Goal: Task Accomplishment & Management: Complete application form

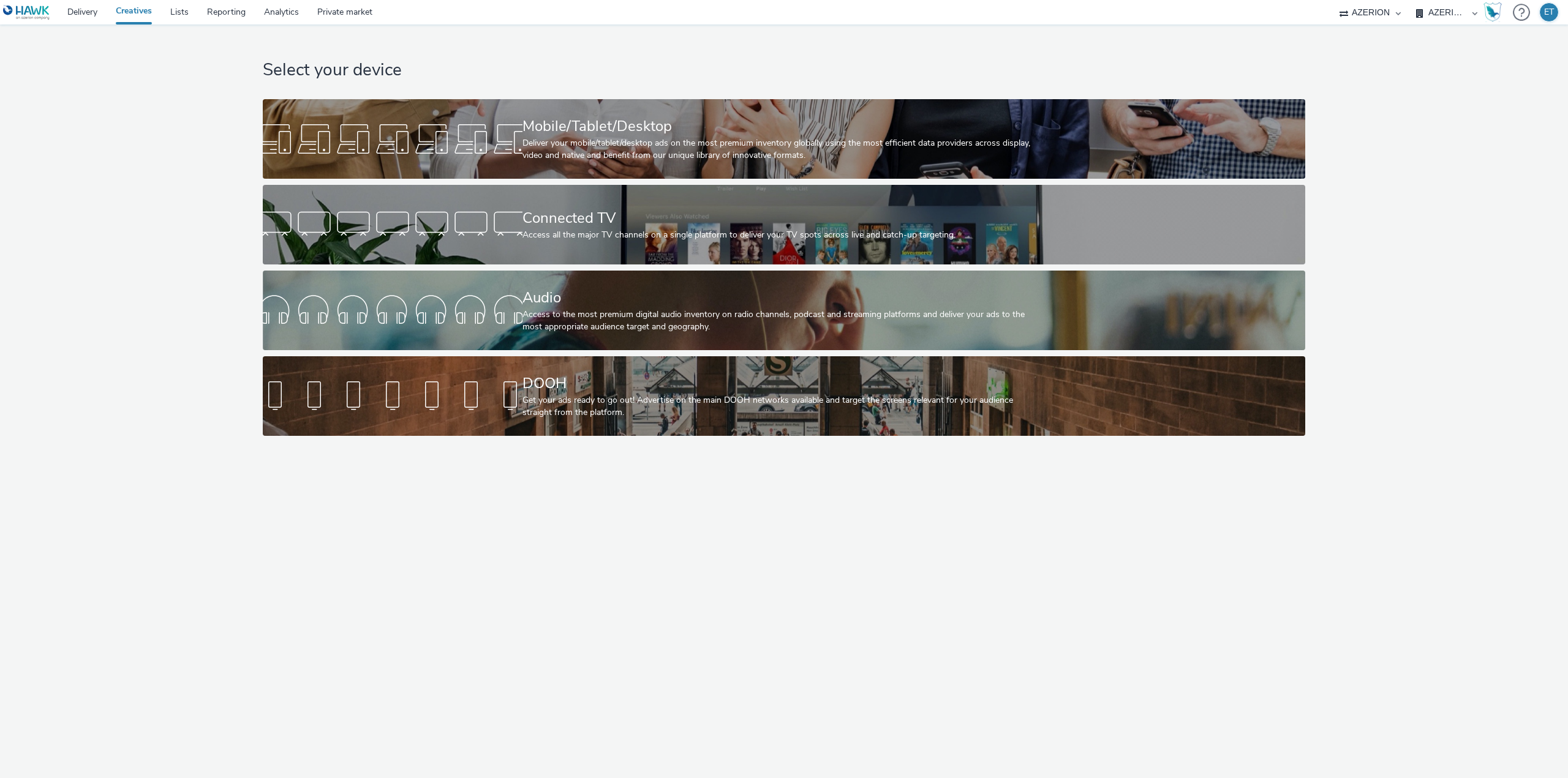
select select "79162ed7-0017-4339-93b0-3399b708648f"
click at [616, 154] on div "Deliver your mobile/tablet/desktop ads on the most premium inventory globally u…" at bounding box center [782, 150] width 519 height 25
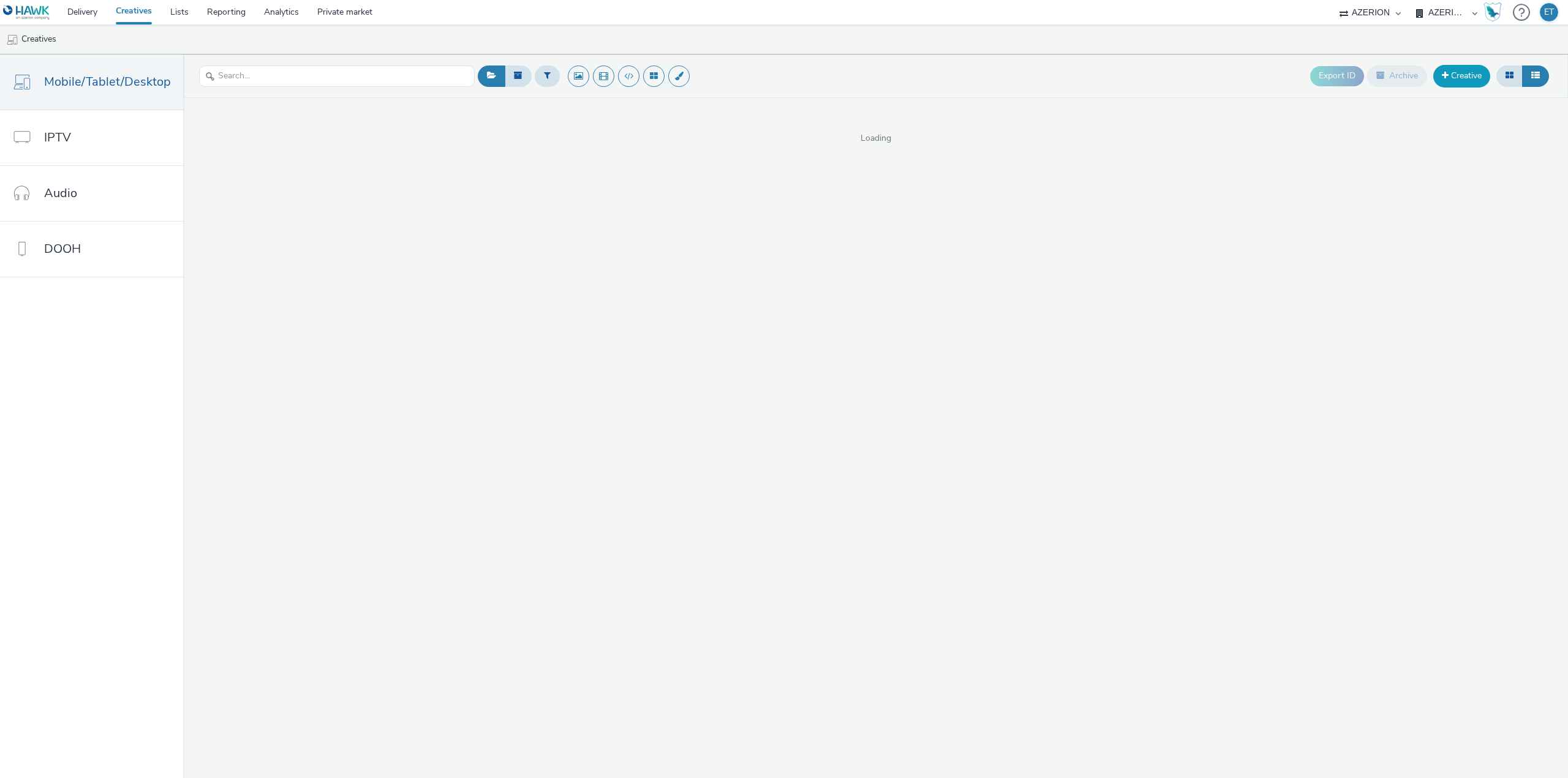
click at [1479, 78] on link "Creative" at bounding box center [1462, 76] width 57 height 22
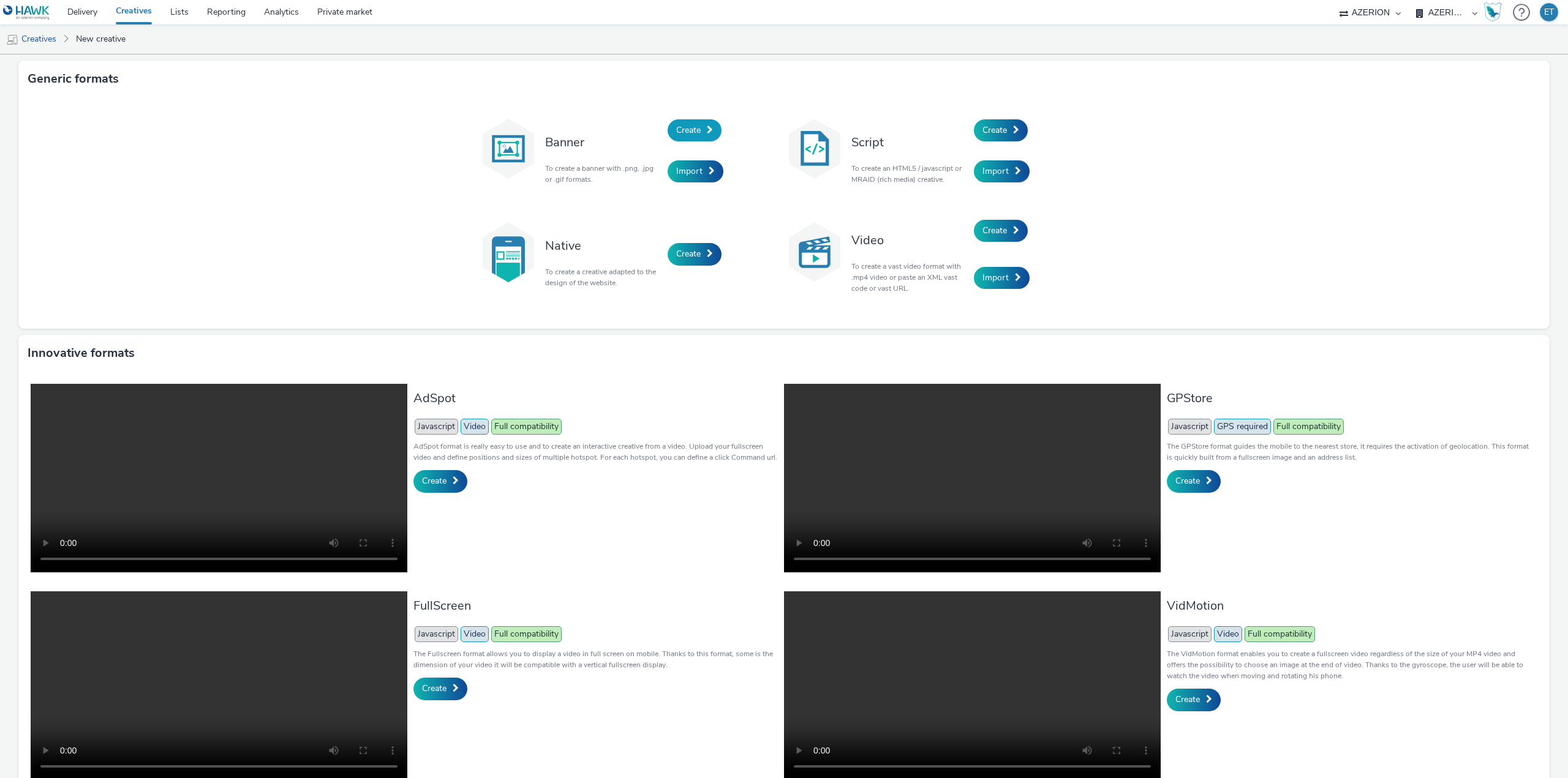
click at [667, 131] on link "Create" at bounding box center [694, 130] width 54 height 22
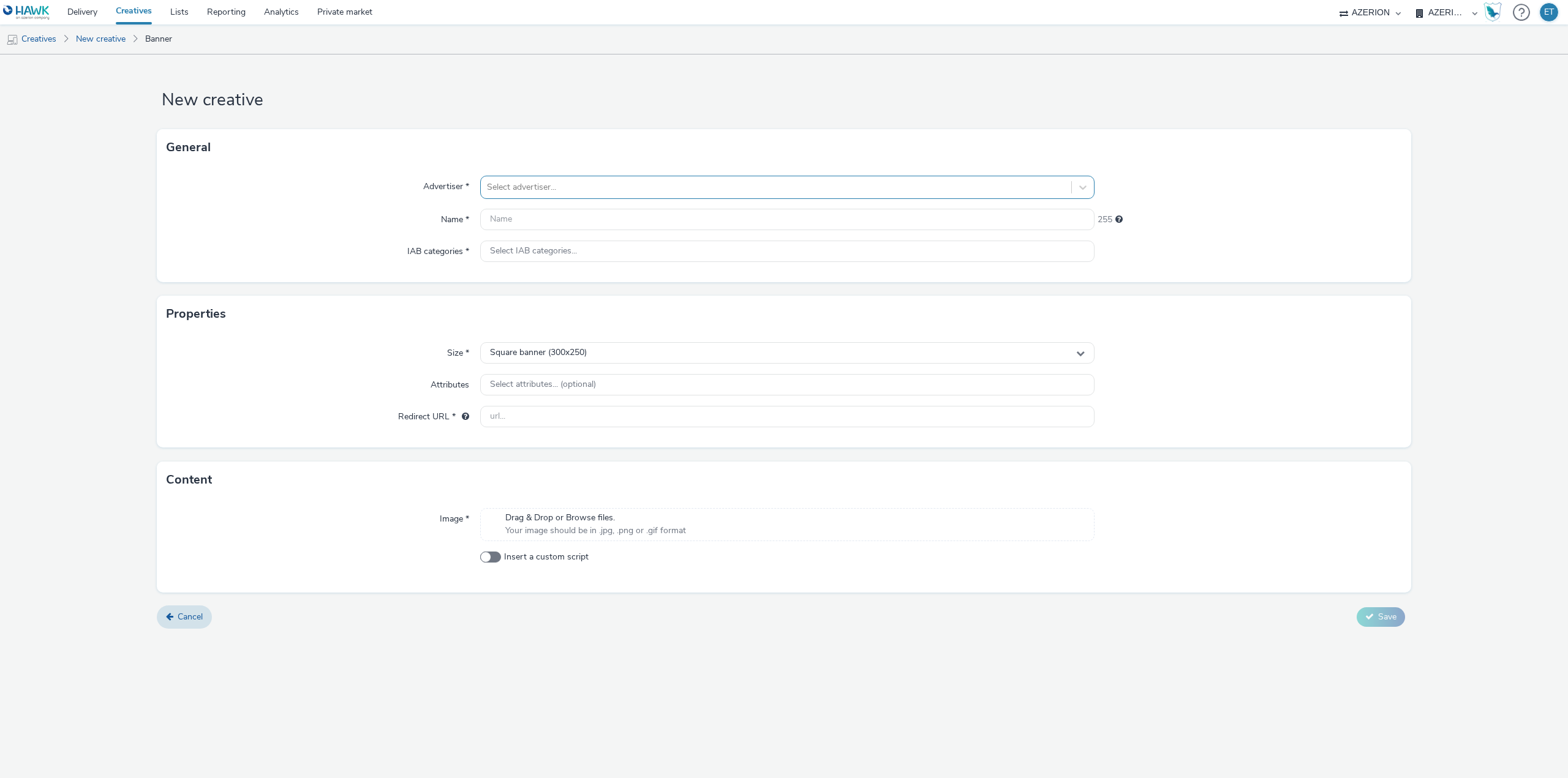
click at [717, 176] on div "Select advertiser..." at bounding box center [787, 187] width 614 height 23
type input "vivi"
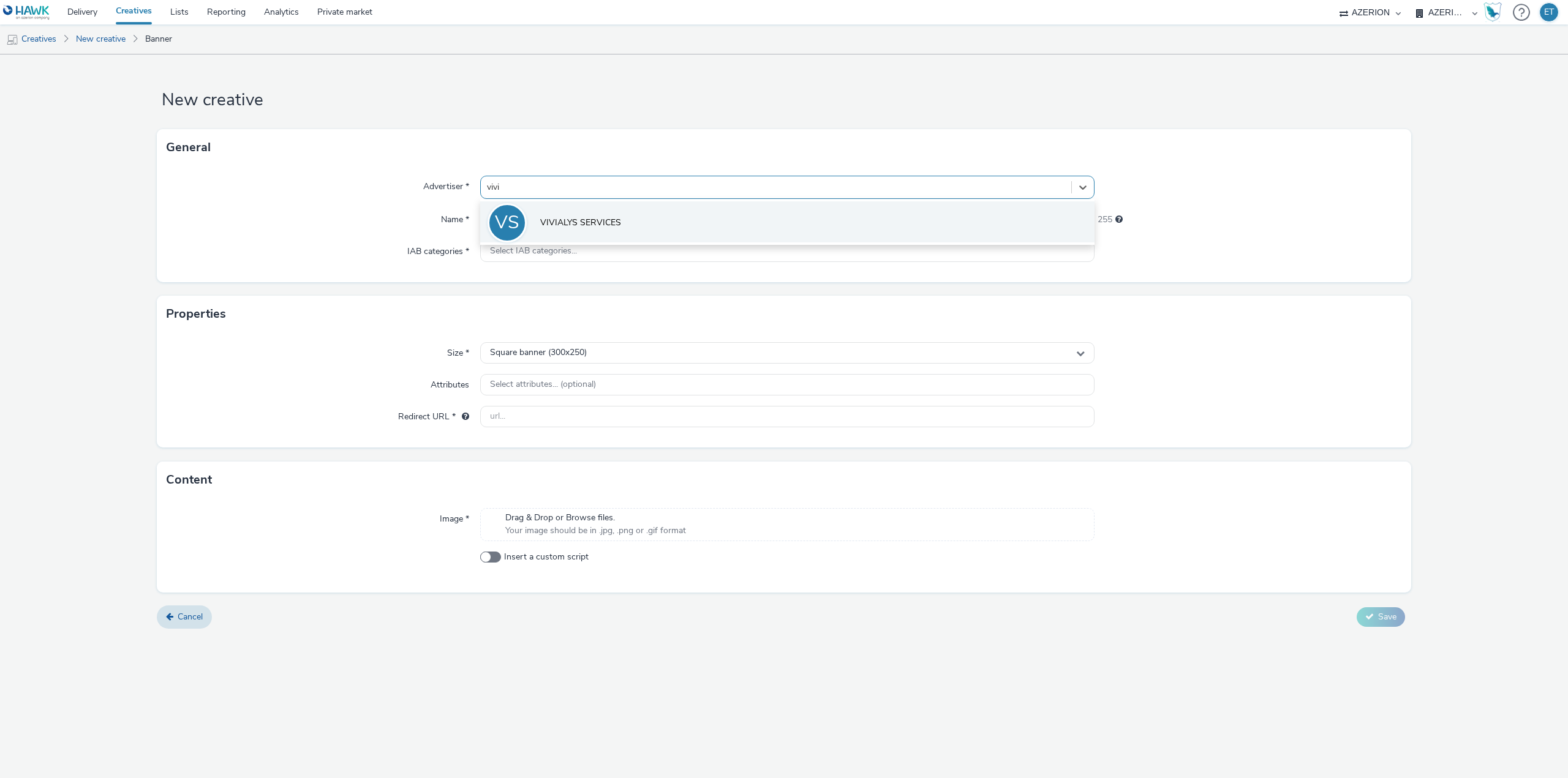
click at [702, 234] on li "VS VIVIALYS SERVICES" at bounding box center [787, 222] width 614 height 41
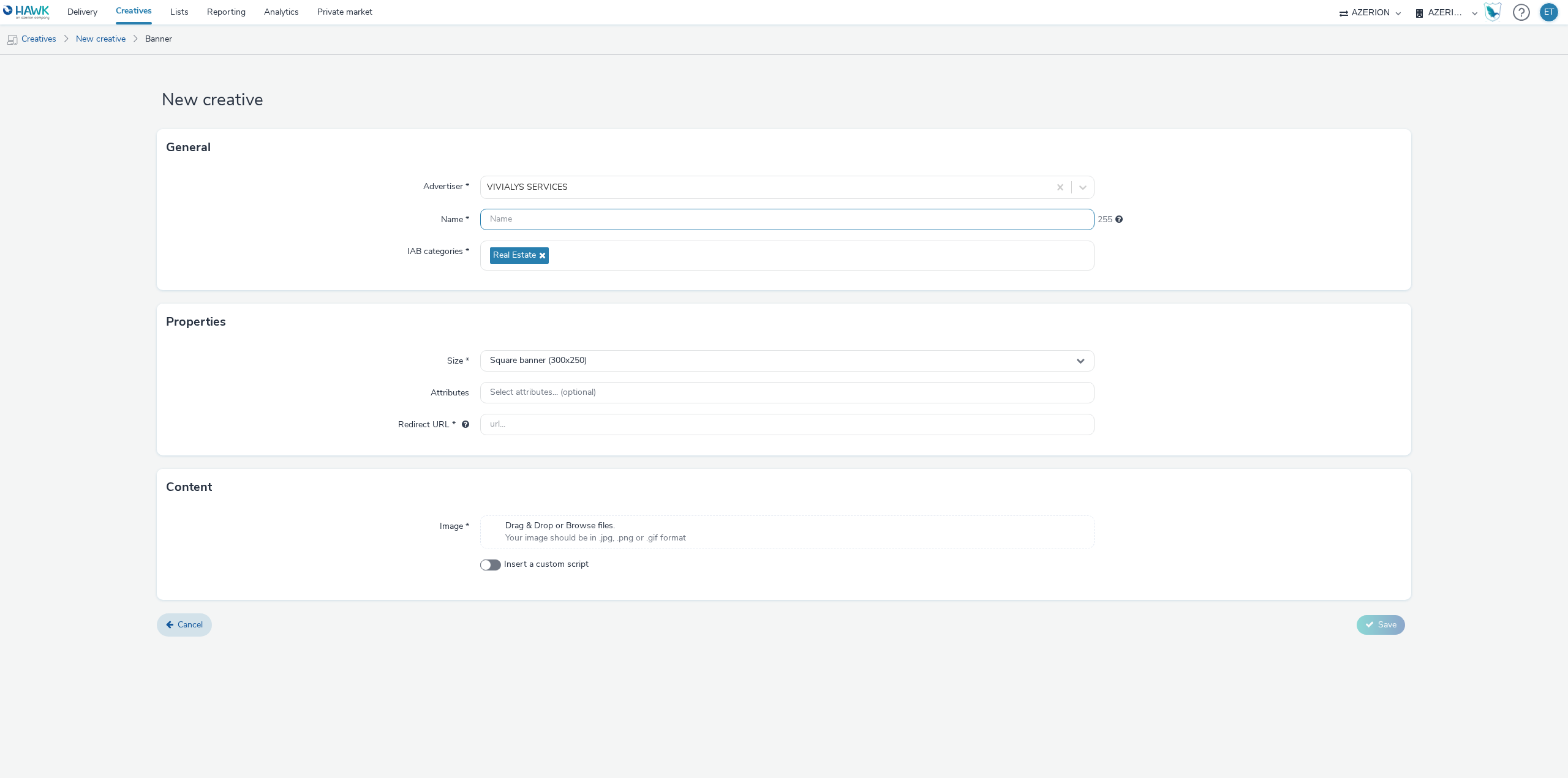
click at [698, 221] on input "text" at bounding box center [787, 219] width 614 height 21
paste input "Mobile In App T&D région Colmar_320x480_15.09.2025"
type input "Mobile In App T&D région Colmar_320x480_15.09.2025"
click at [643, 359] on div "Square banner (300x250)" at bounding box center [787, 360] width 614 height 21
click at [619, 458] on li "Full screen portrait (320x480)" at bounding box center [787, 452] width 613 height 20
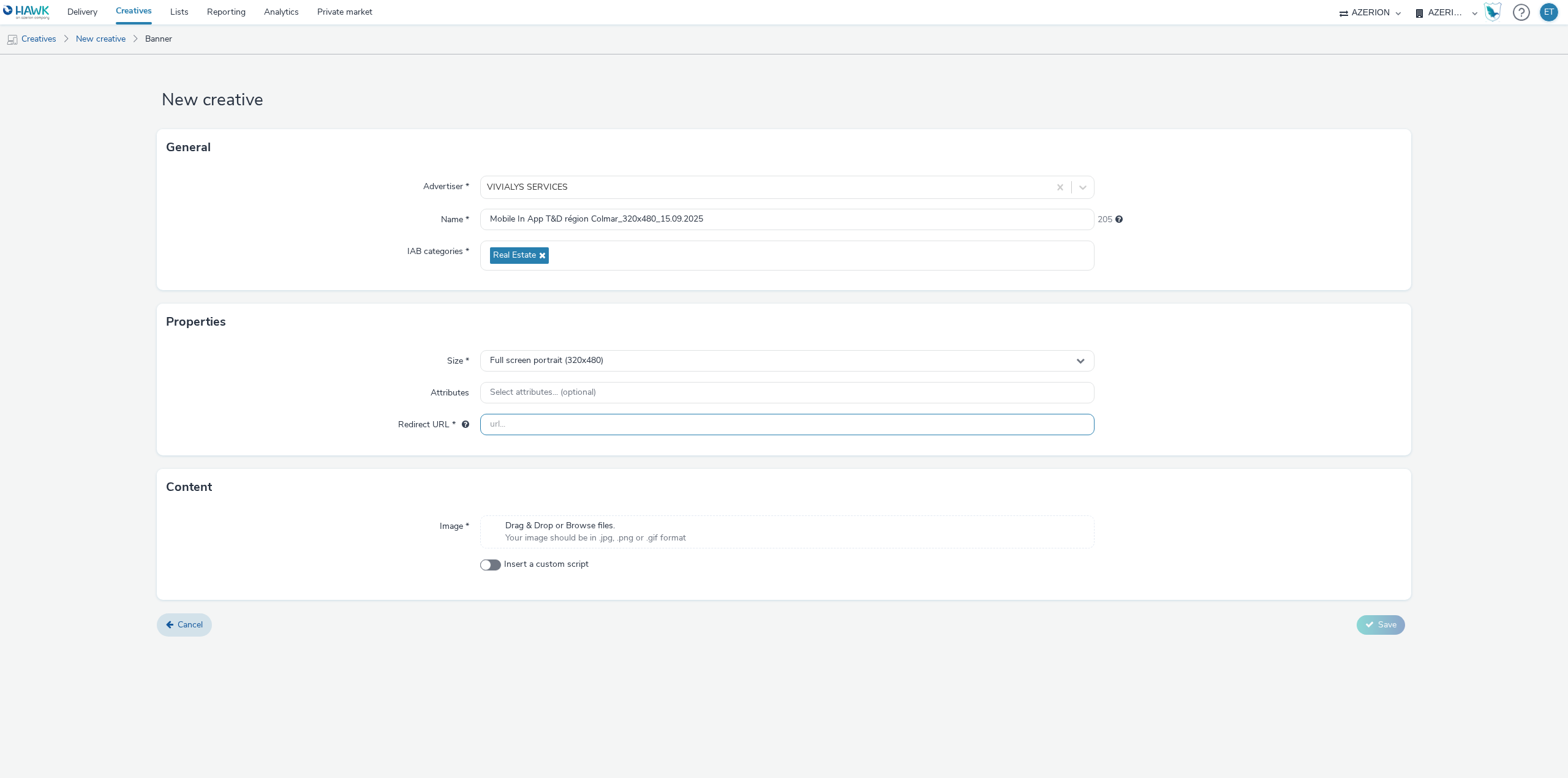
click at [579, 425] on input "text" at bounding box center [787, 424] width 614 height 21
paste input "[URL][DOMAIN_NAME]"
type input "[URL][DOMAIN_NAME]"
click at [641, 614] on div "Cancel Save" at bounding box center [784, 625] width 1254 height 22
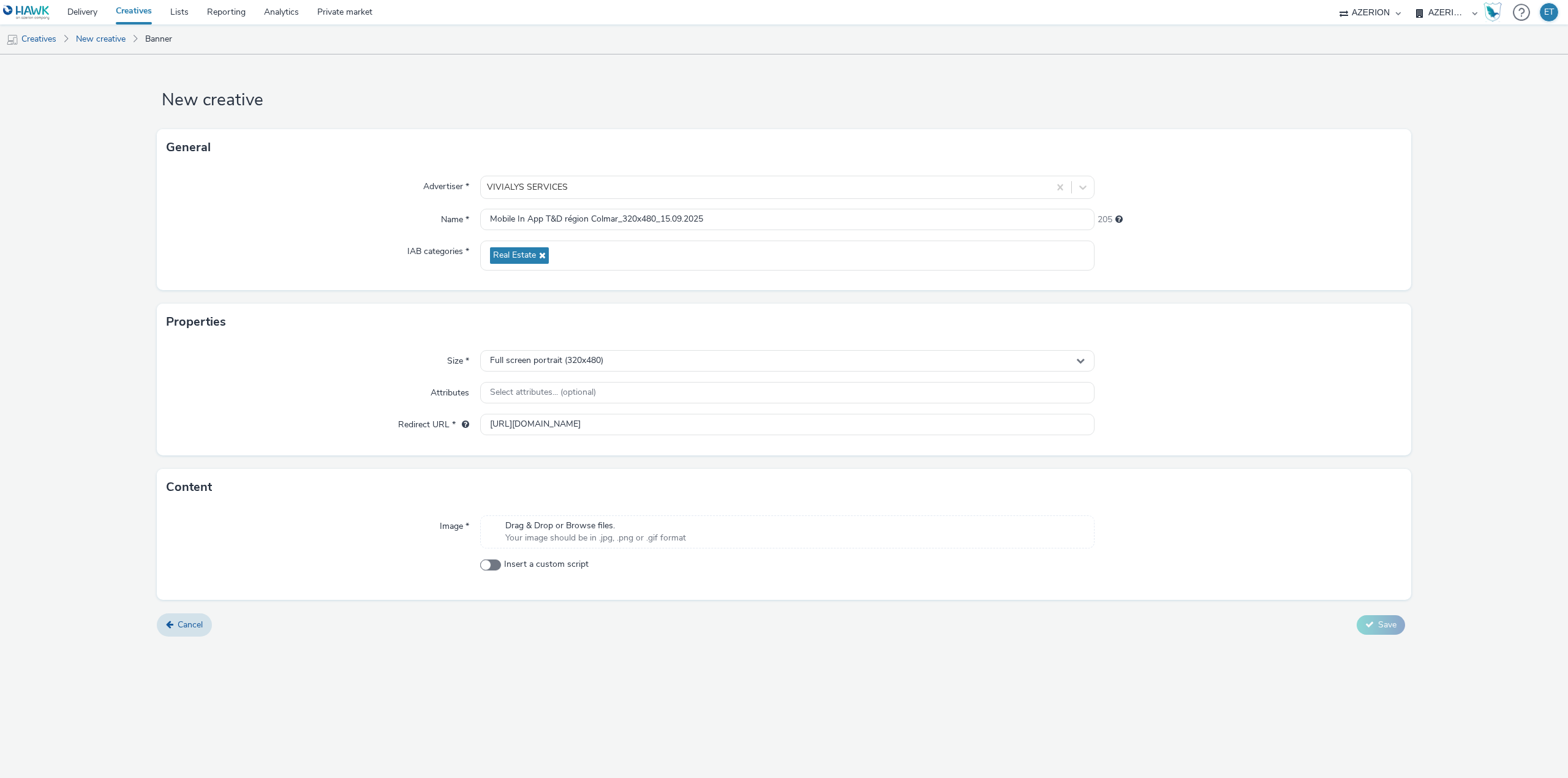
scroll to position [0, 0]
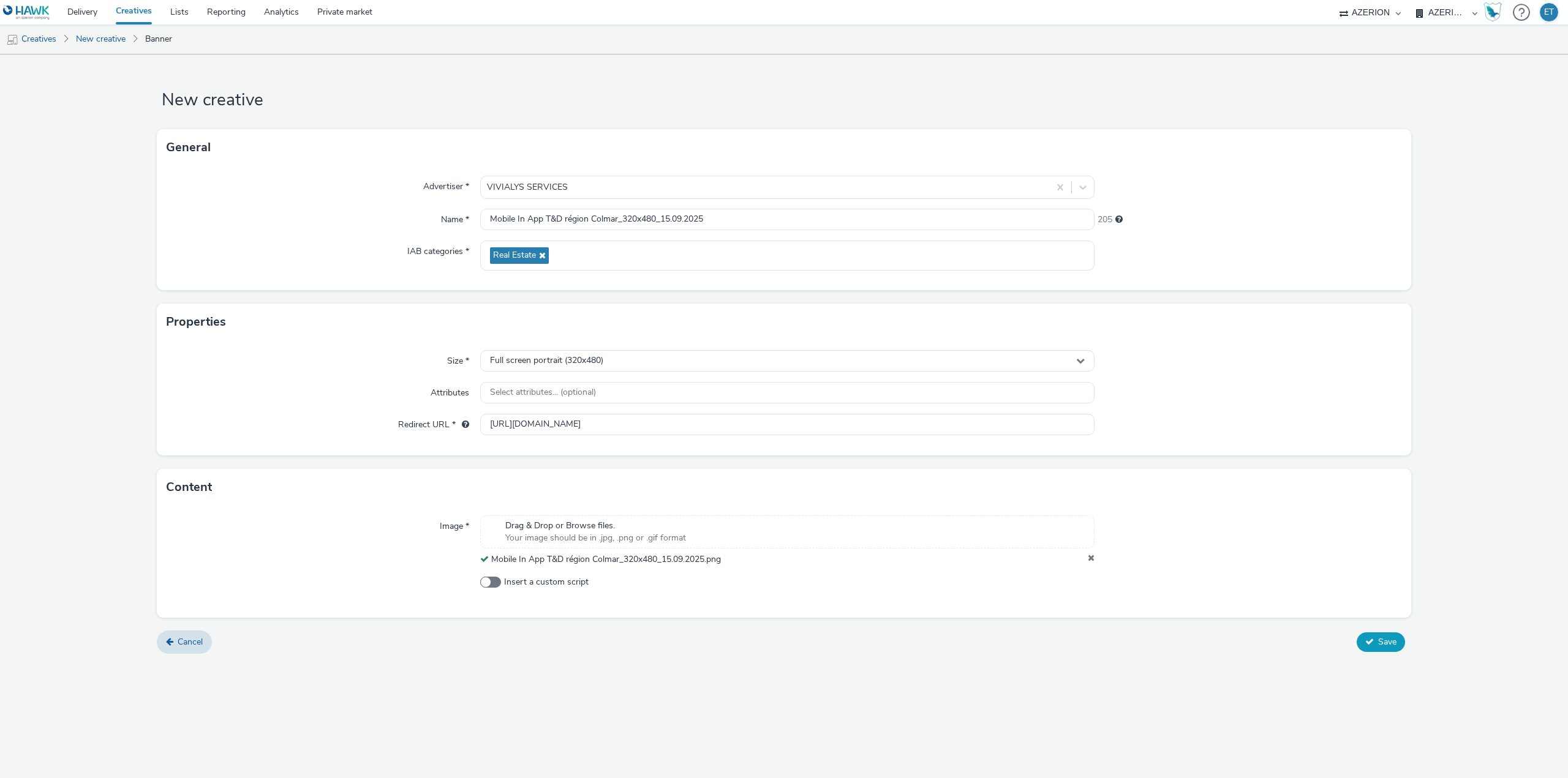
click at [1386, 639] on span "Save" at bounding box center [1387, 642] width 18 height 12
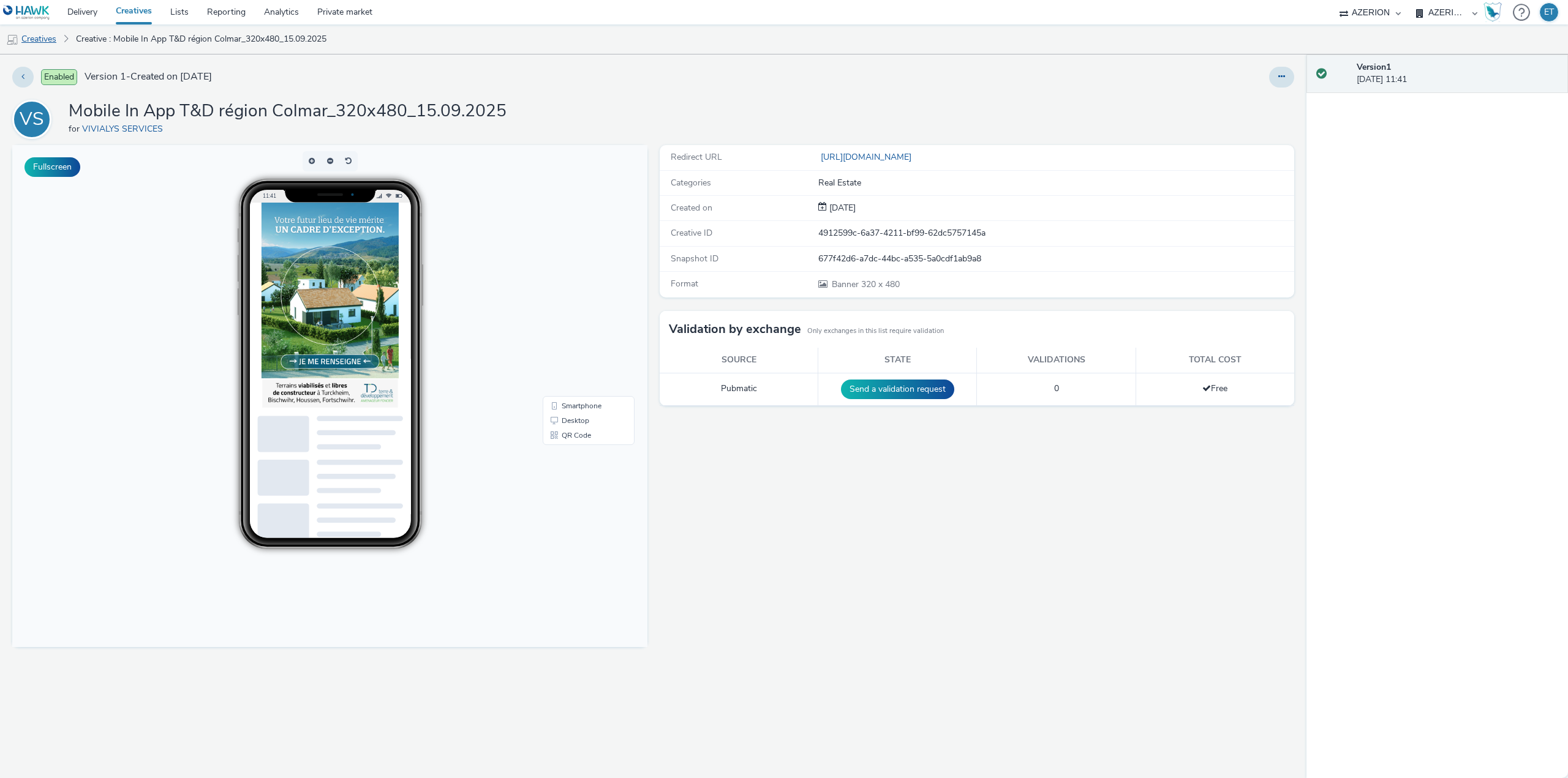
click at [36, 37] on link "Creatives" at bounding box center [31, 39] width 62 height 29
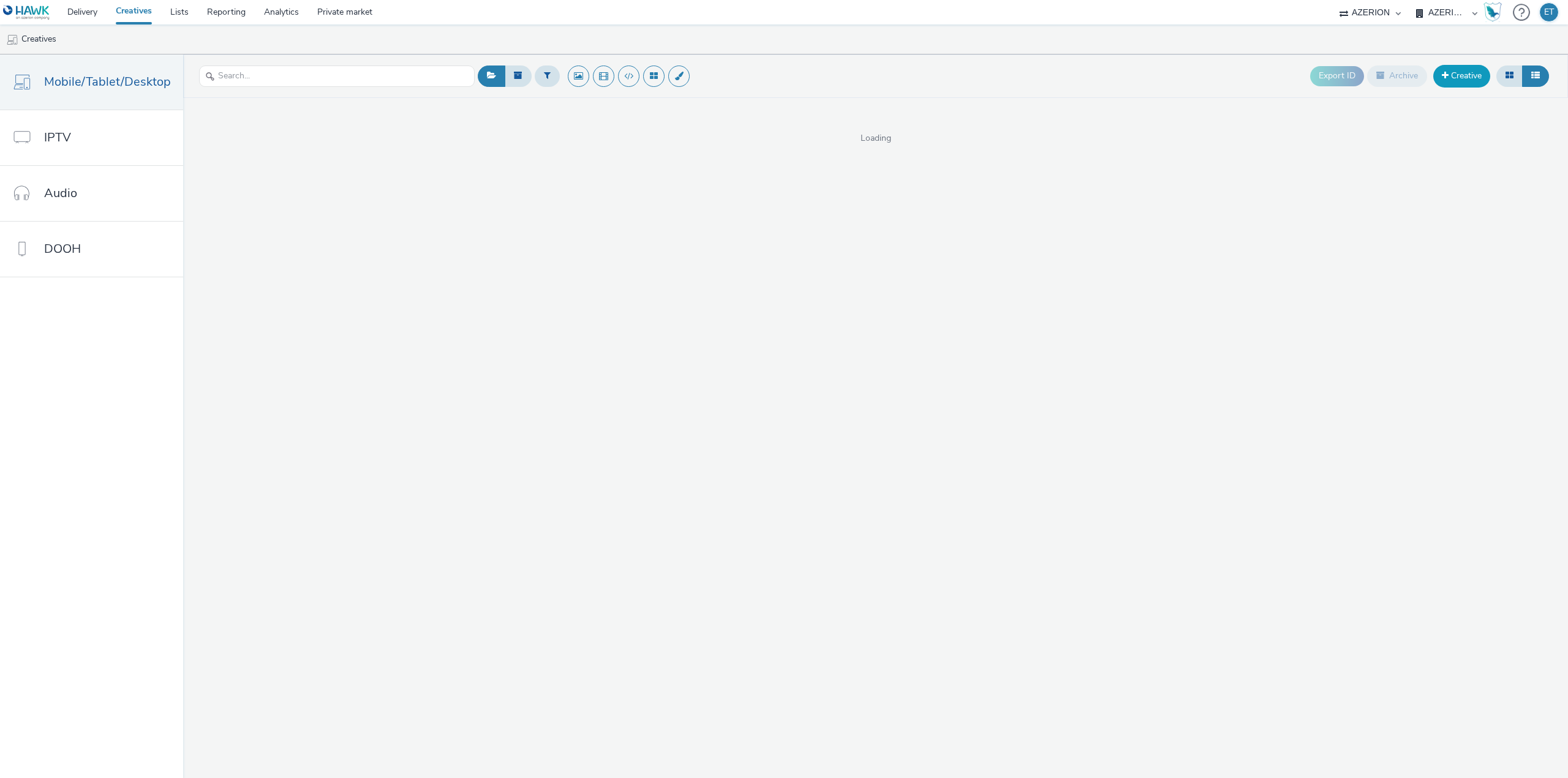
click at [1482, 80] on link "Creative" at bounding box center [1462, 76] width 57 height 22
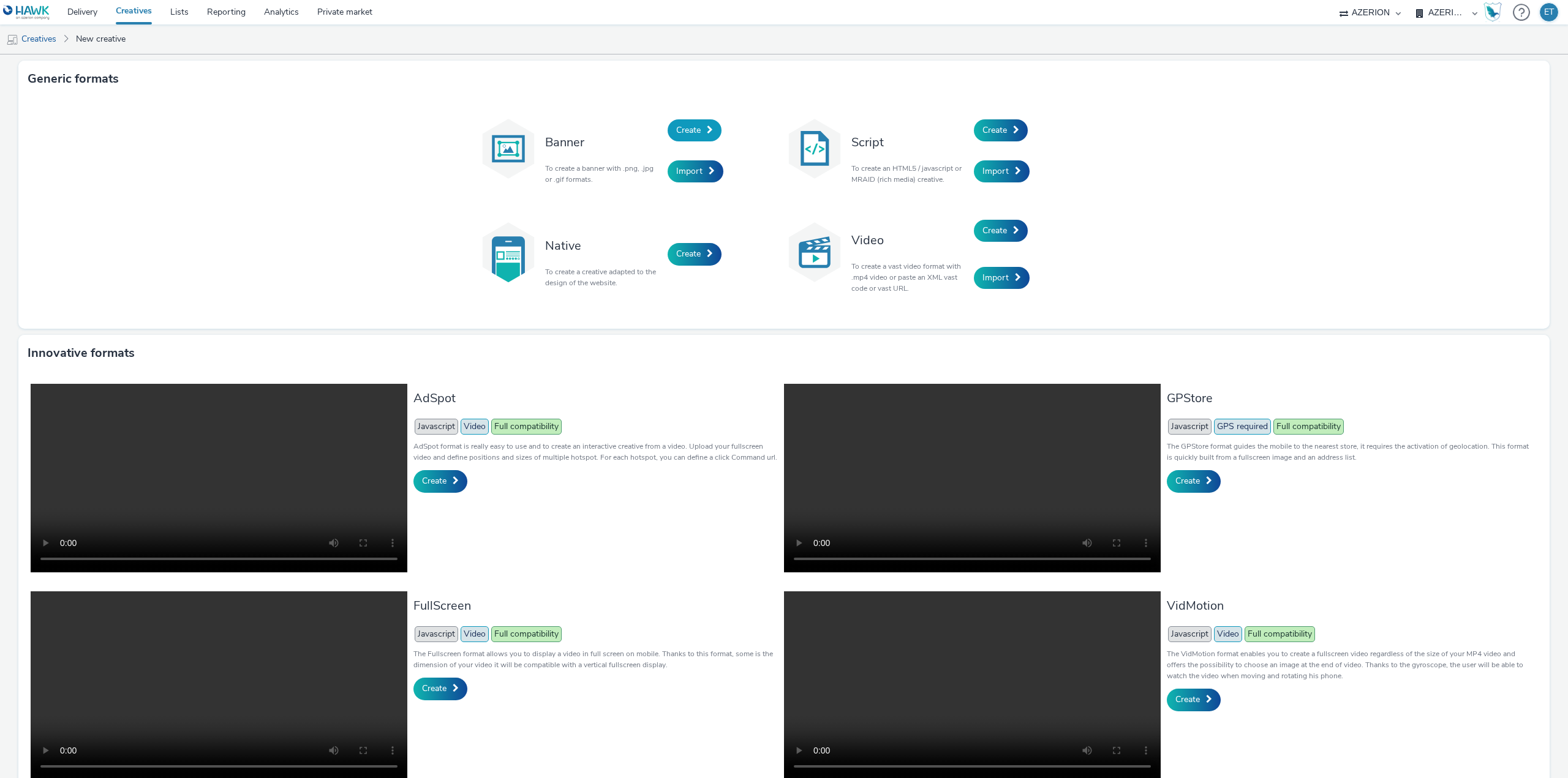
click at [693, 125] on span "Create" at bounding box center [689, 130] width 25 height 12
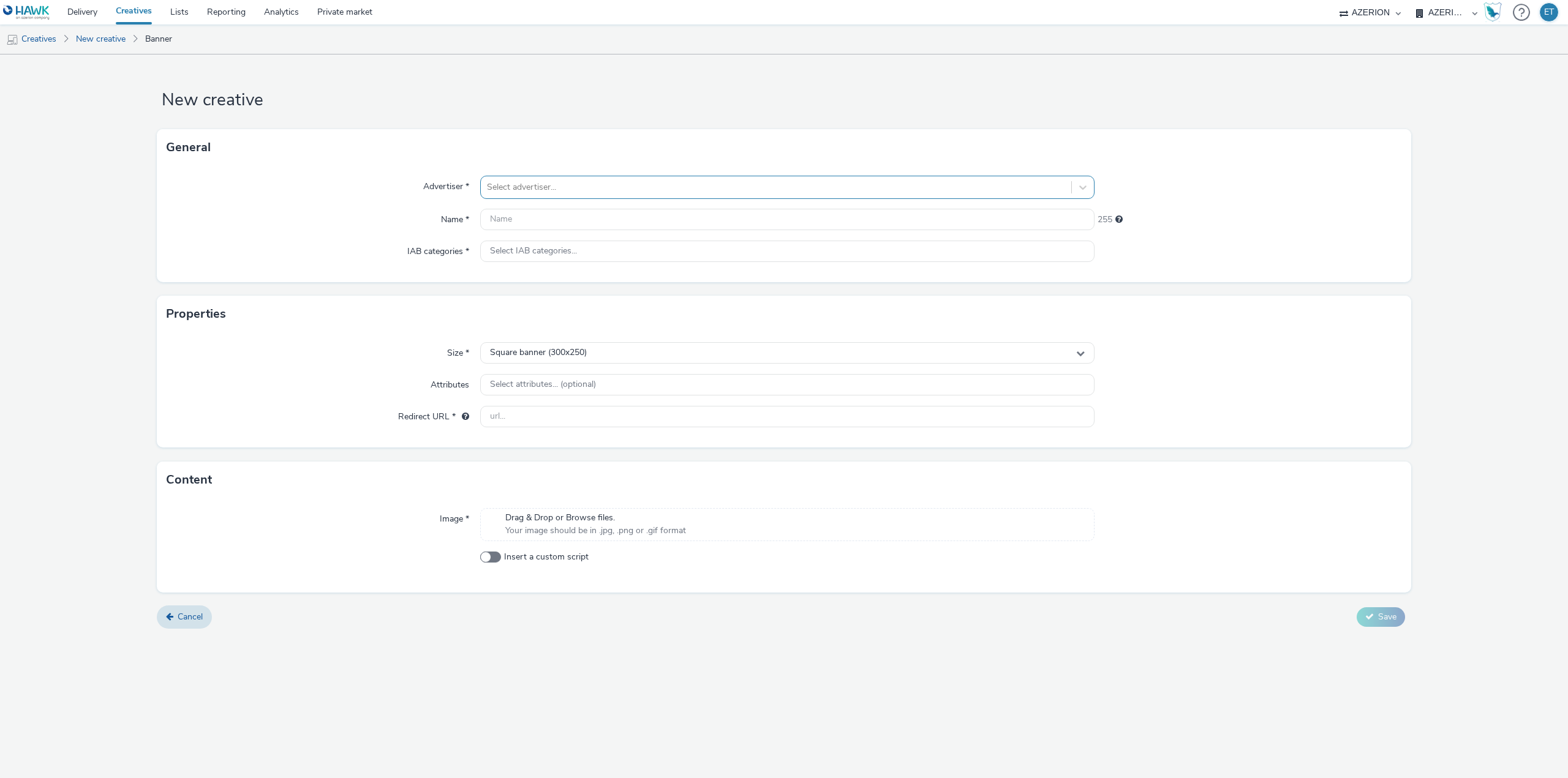
click at [663, 185] on div at bounding box center [776, 187] width 578 height 15
type input "vivi"
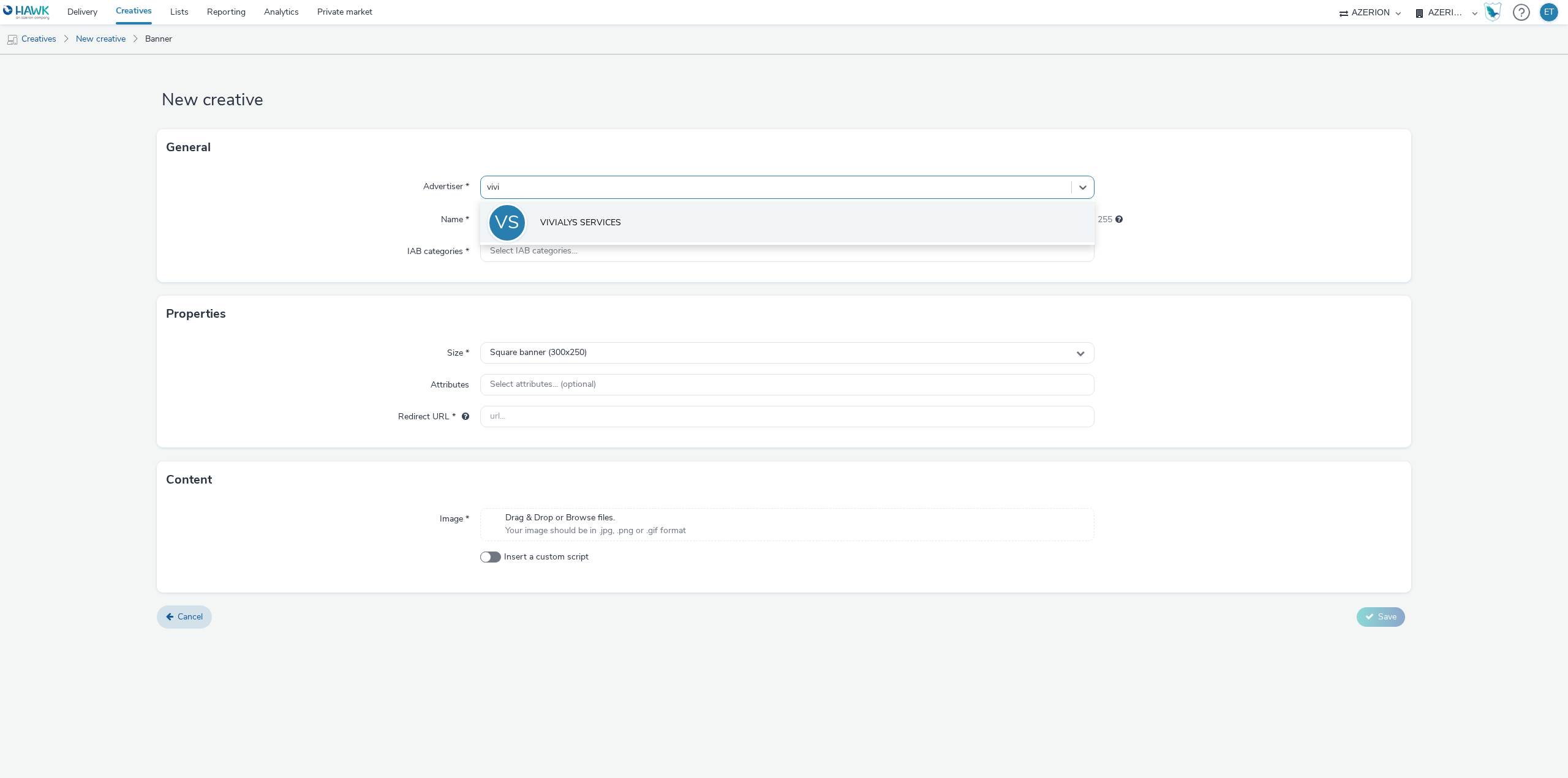
click at [681, 213] on li "VS VIVIALYS SERVICES" at bounding box center [787, 222] width 614 height 41
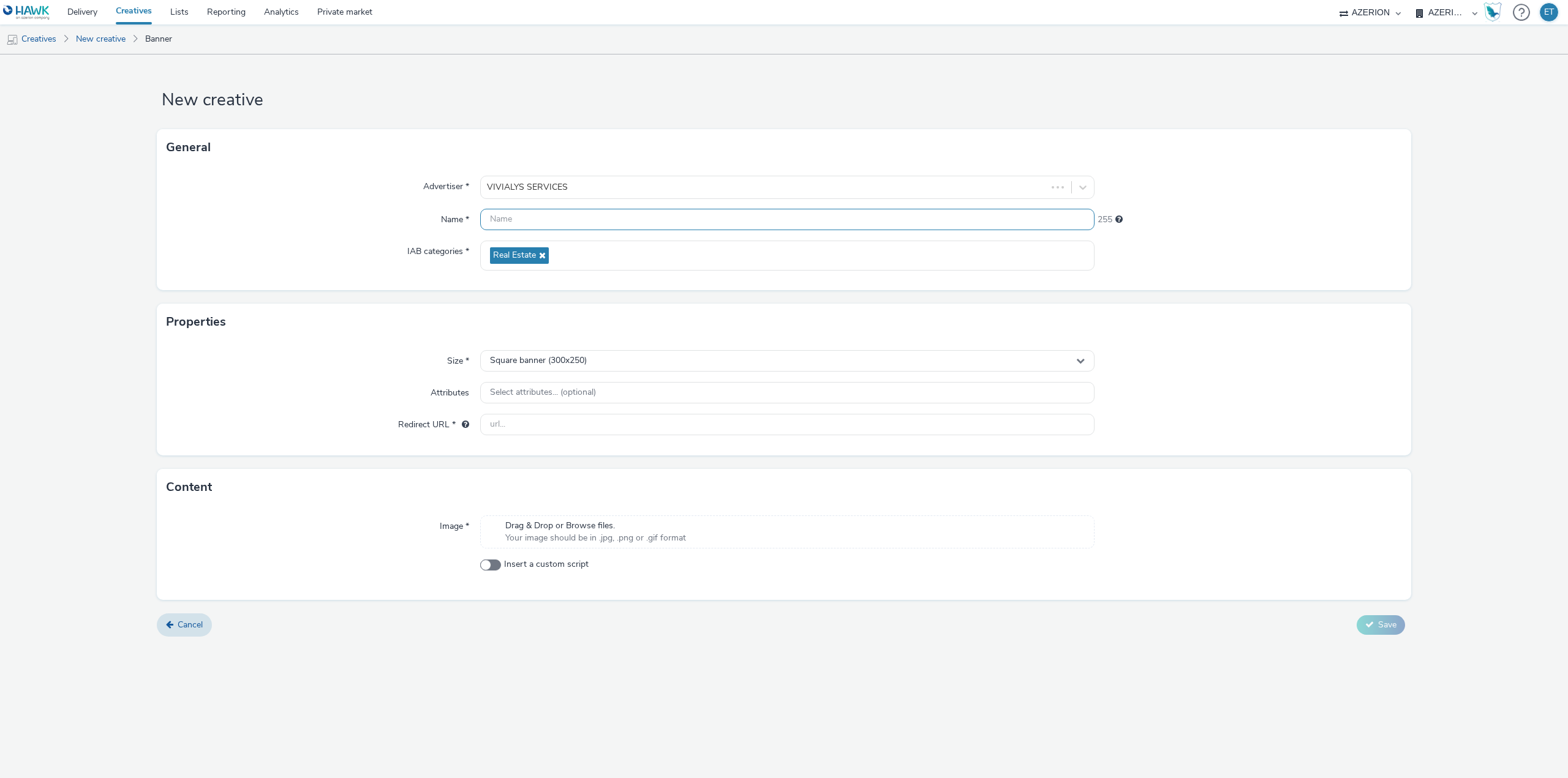
click at [675, 216] on input "text" at bounding box center [787, 219] width 614 height 21
paste input "Mobile In App T&D région Kingersheim_320x480_15.09.2025"
type input "Mobile In App T&D région Kingersheim_320x480_15.09.2025"
click at [636, 352] on div "Square banner (300x250)" at bounding box center [787, 360] width 614 height 21
click at [615, 448] on li "Full screen portrait (320x480)" at bounding box center [787, 452] width 613 height 20
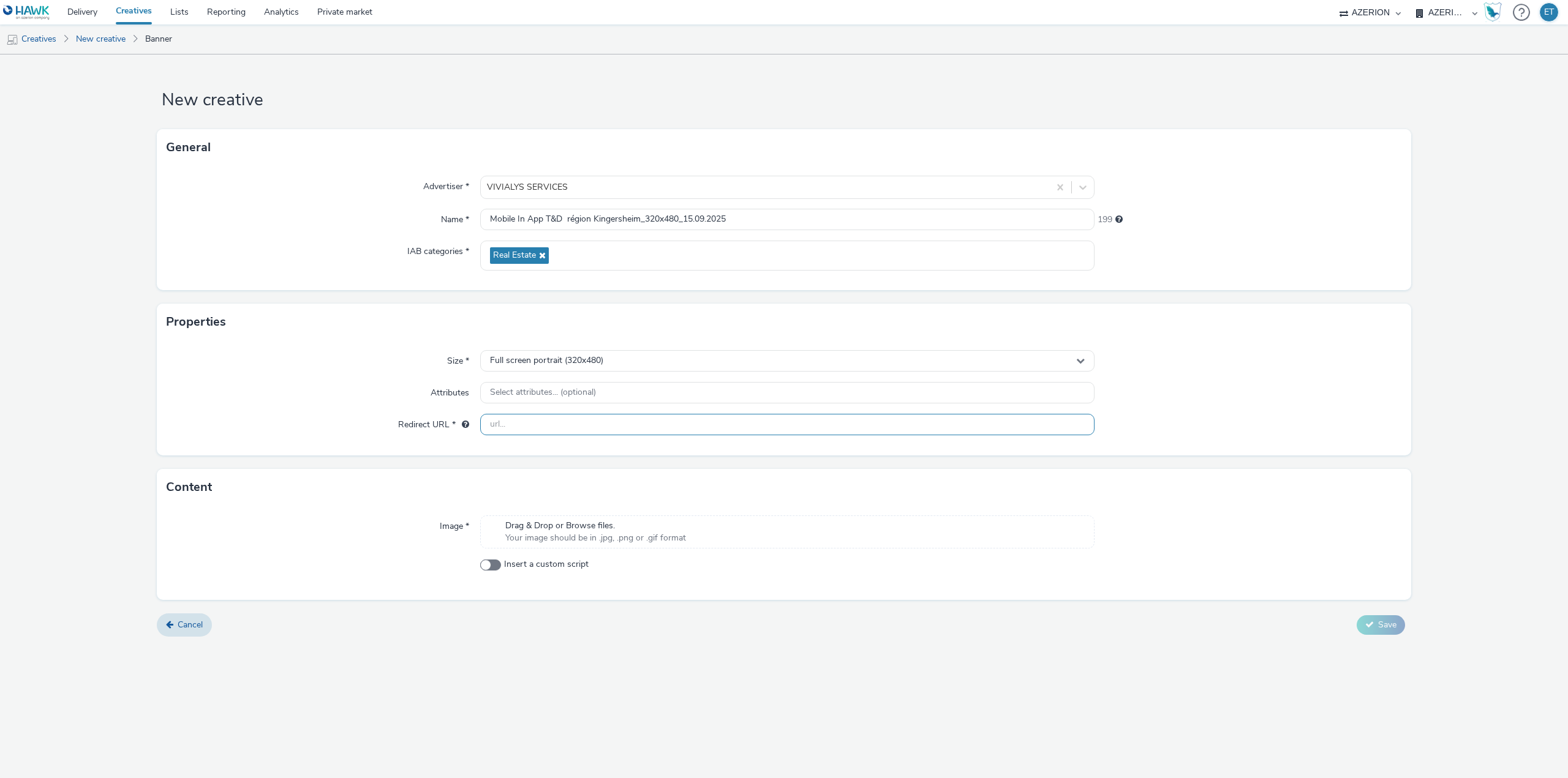
click at [527, 423] on input "text" at bounding box center [787, 424] width 614 height 21
paste input "[URL][DOMAIN_NAME]"
type input "[URL][DOMAIN_NAME]"
click at [590, 696] on div "New creative General Advertiser * VIVIALYS SERVICES Name * Mobile In App T&D ré…" at bounding box center [784, 416] width 1568 height 724
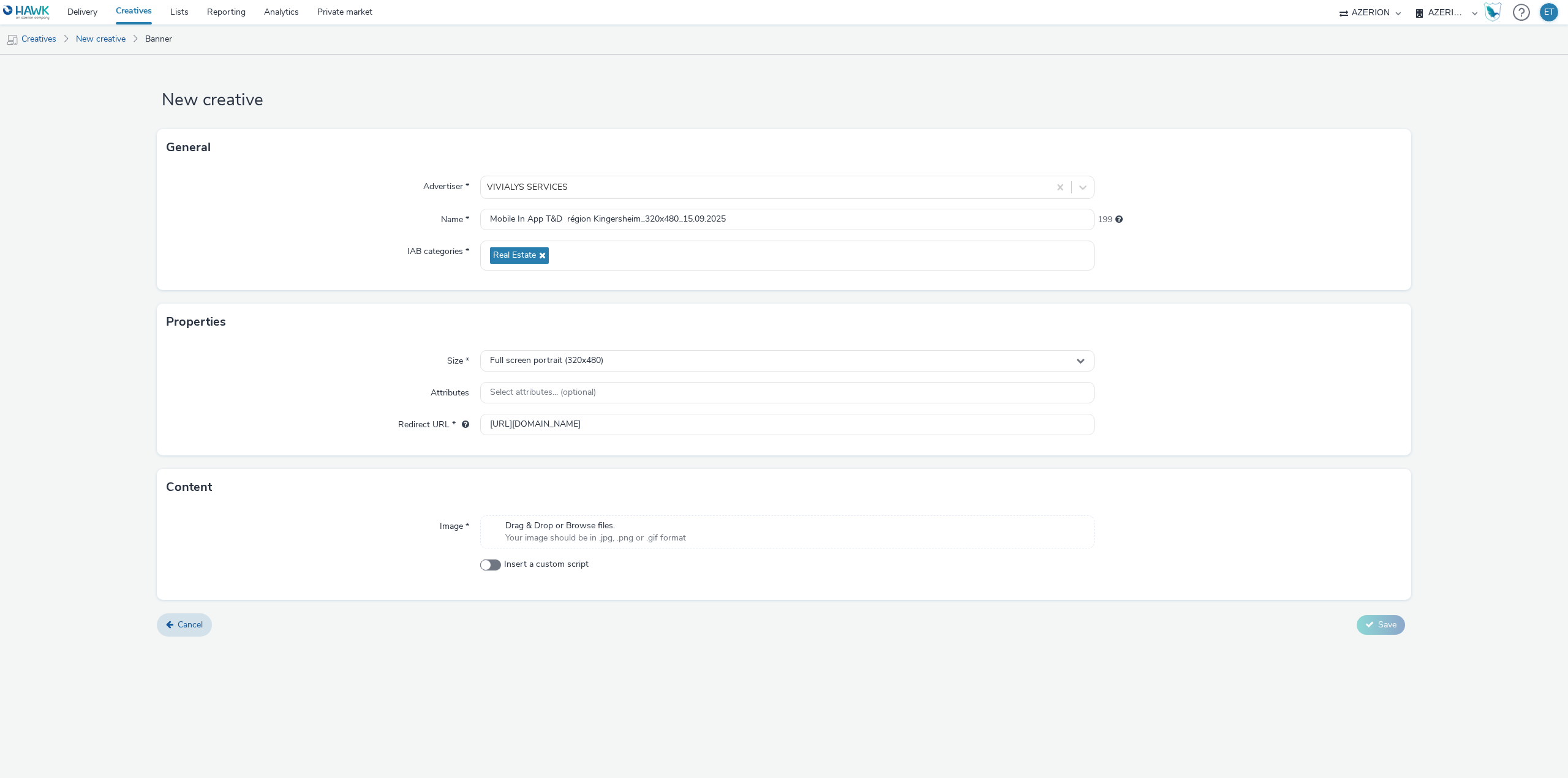
scroll to position [0, 0]
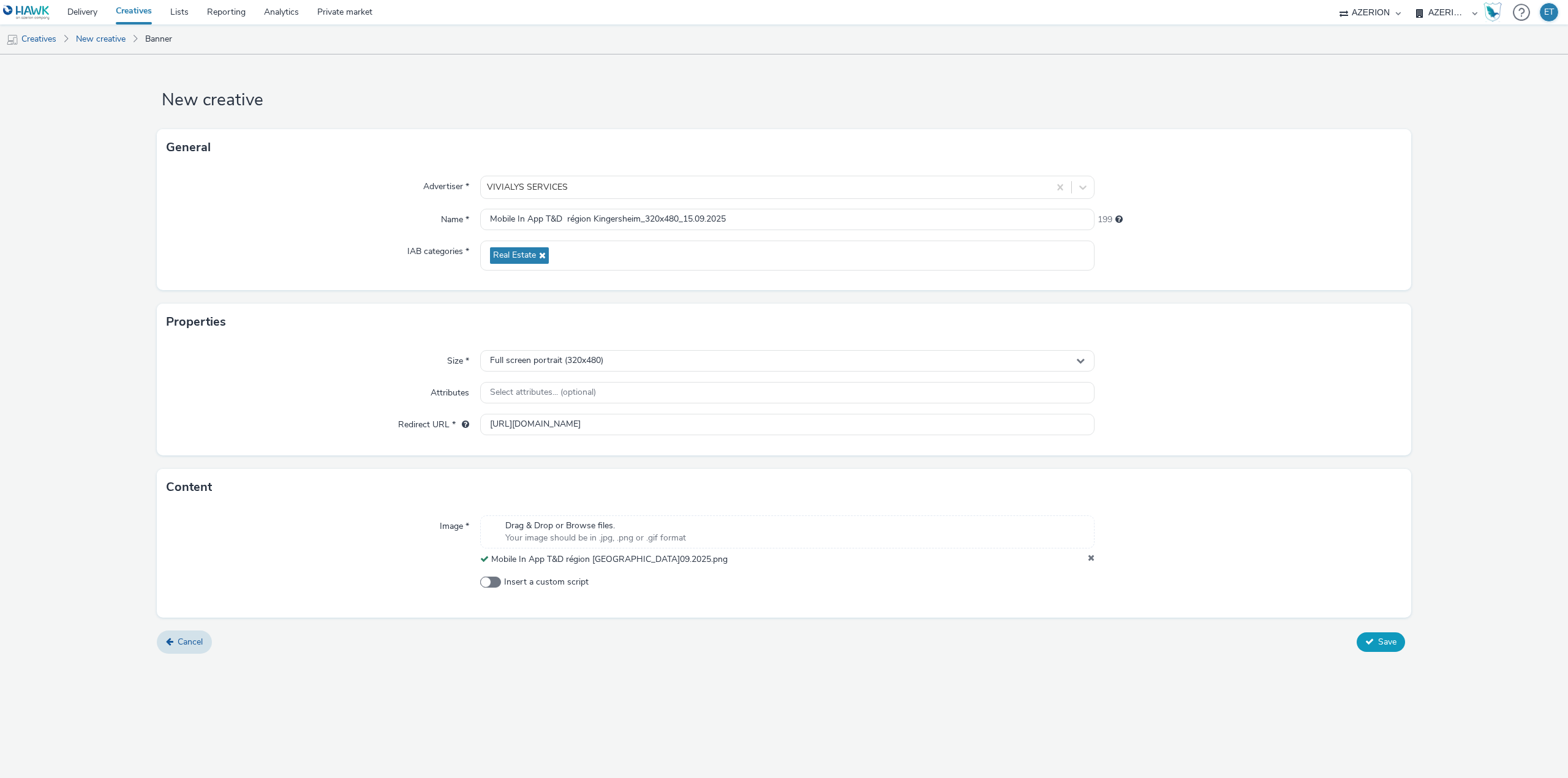
click at [1382, 647] on span "Save" at bounding box center [1387, 642] width 18 height 12
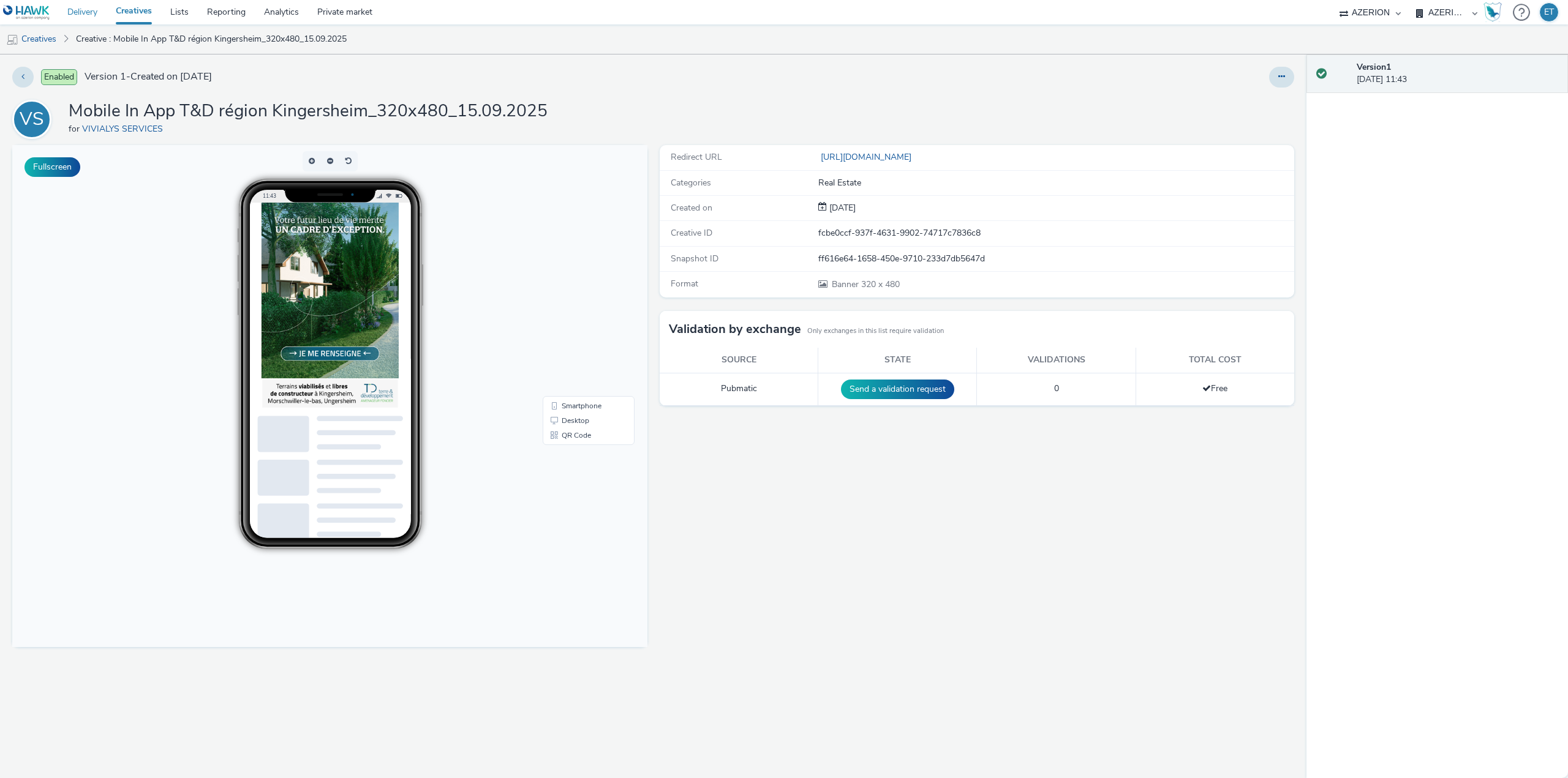
click at [84, 12] on link "Delivery" at bounding box center [82, 12] width 49 height 25
